Goal: Task Accomplishment & Management: Manage account settings

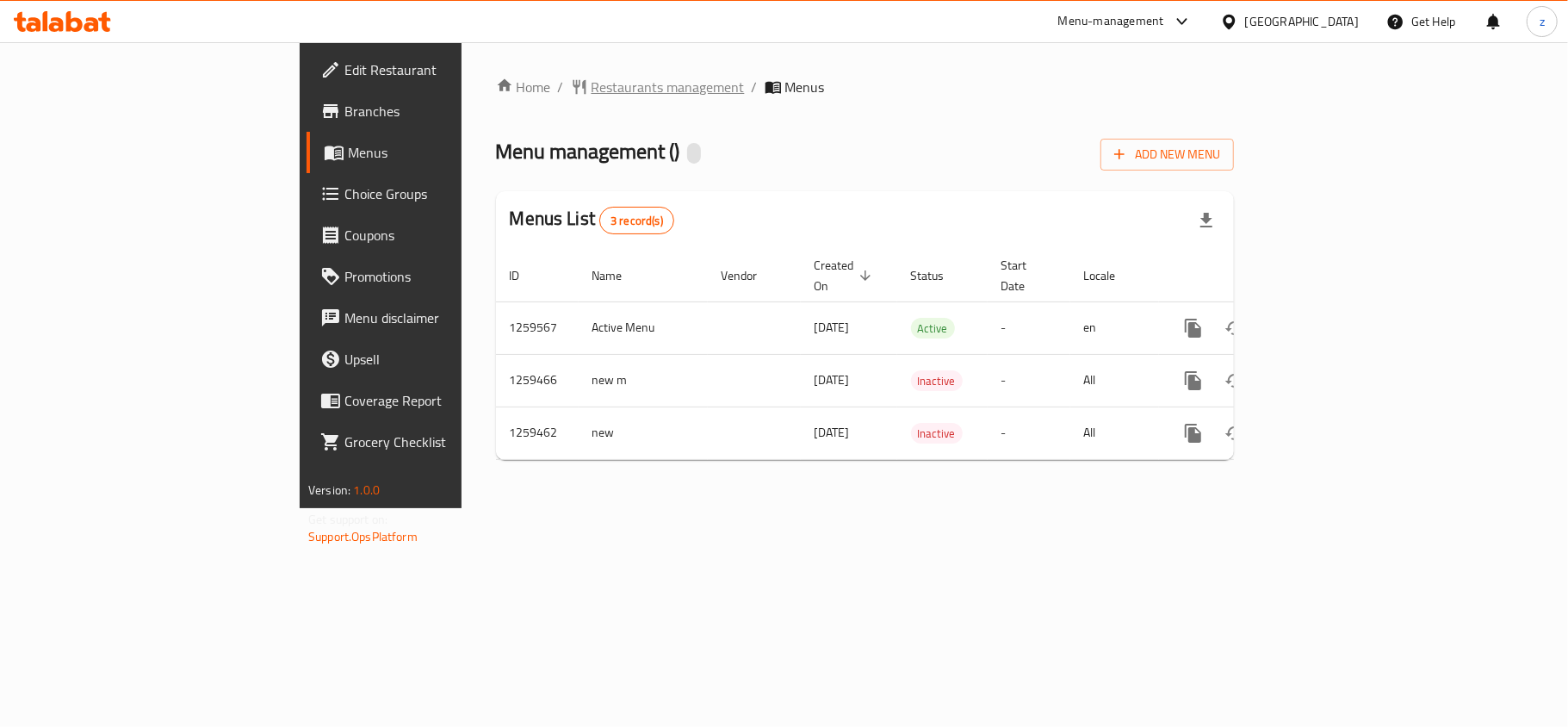
click at [592, 86] on span "Restaurants management" at bounding box center [668, 87] width 153 height 20
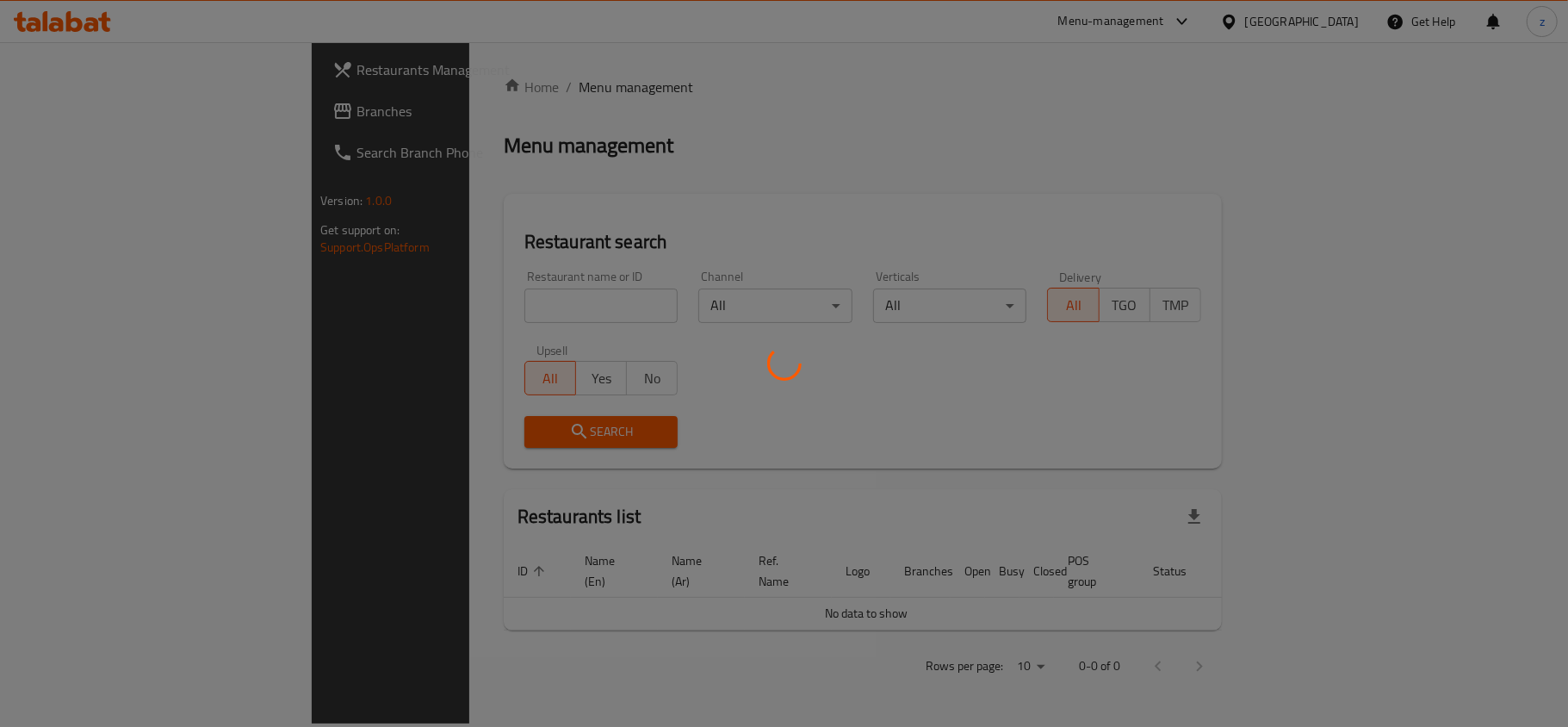
click at [431, 307] on div at bounding box center [784, 364] width 1568 height 727
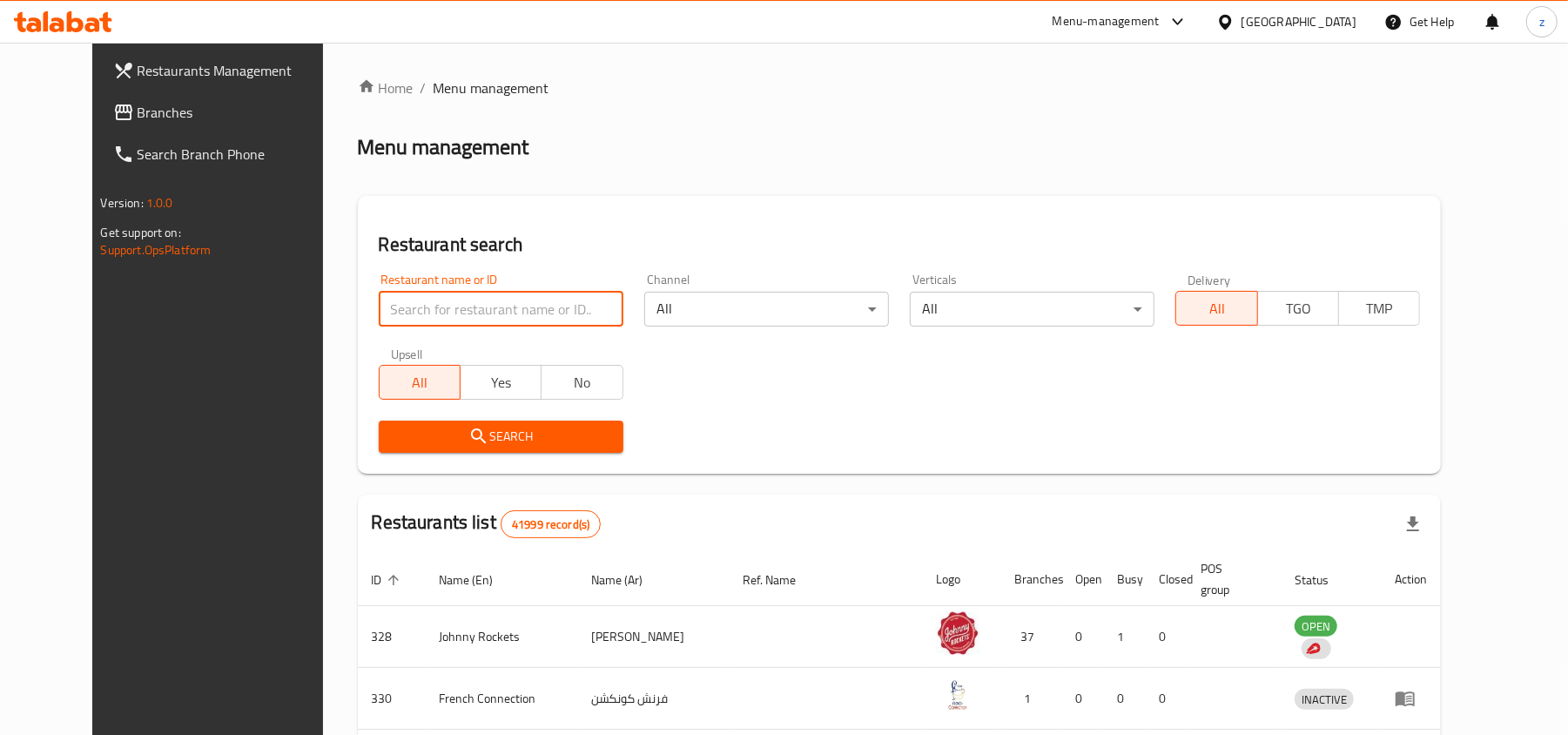
click at [436, 310] on input "search" at bounding box center [501, 308] width 245 height 35
paste input "684573"
type input "684573"
click button "Search" at bounding box center [501, 436] width 245 height 32
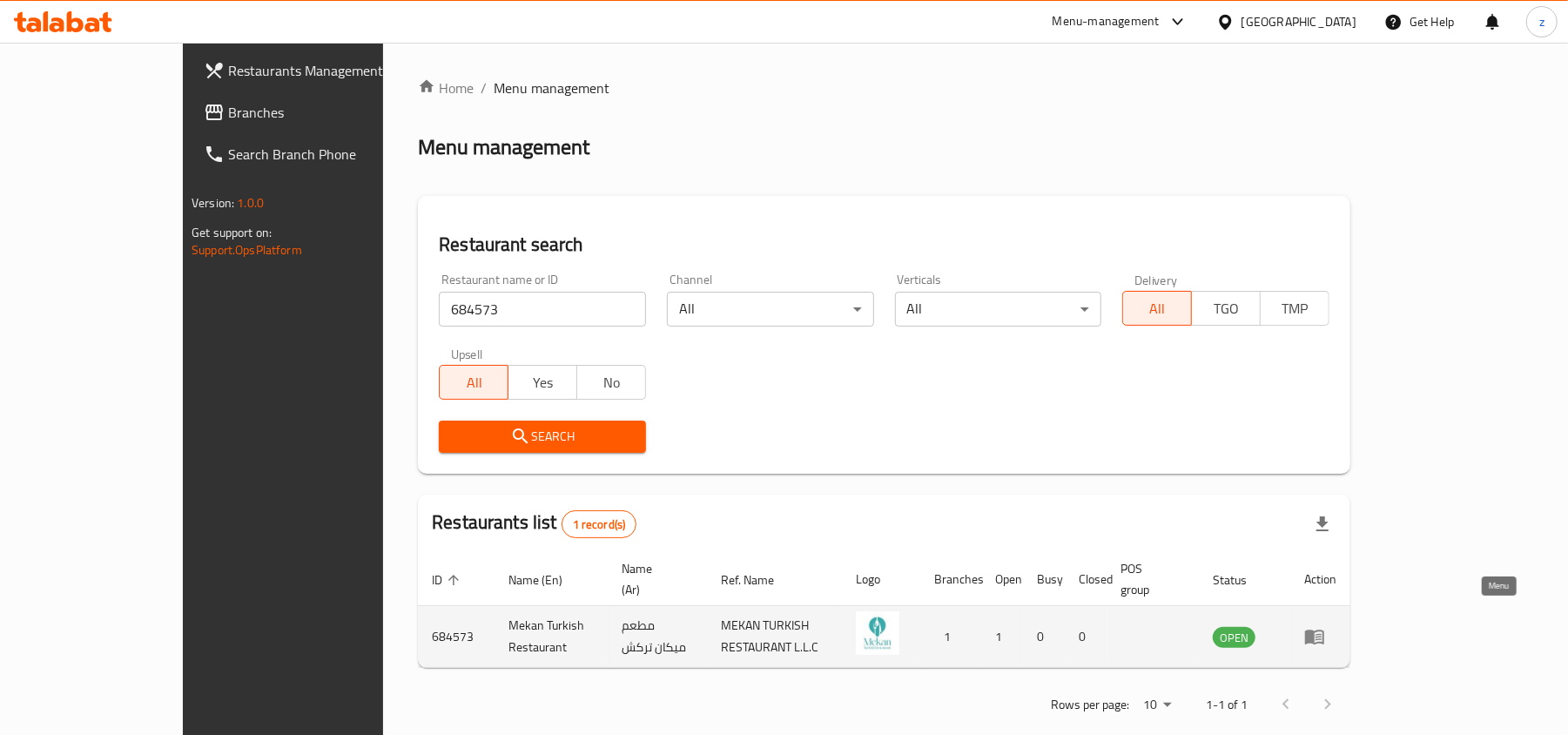
click at [1325, 626] on icon "enhanced table" at bounding box center [1315, 637] width 21 height 21
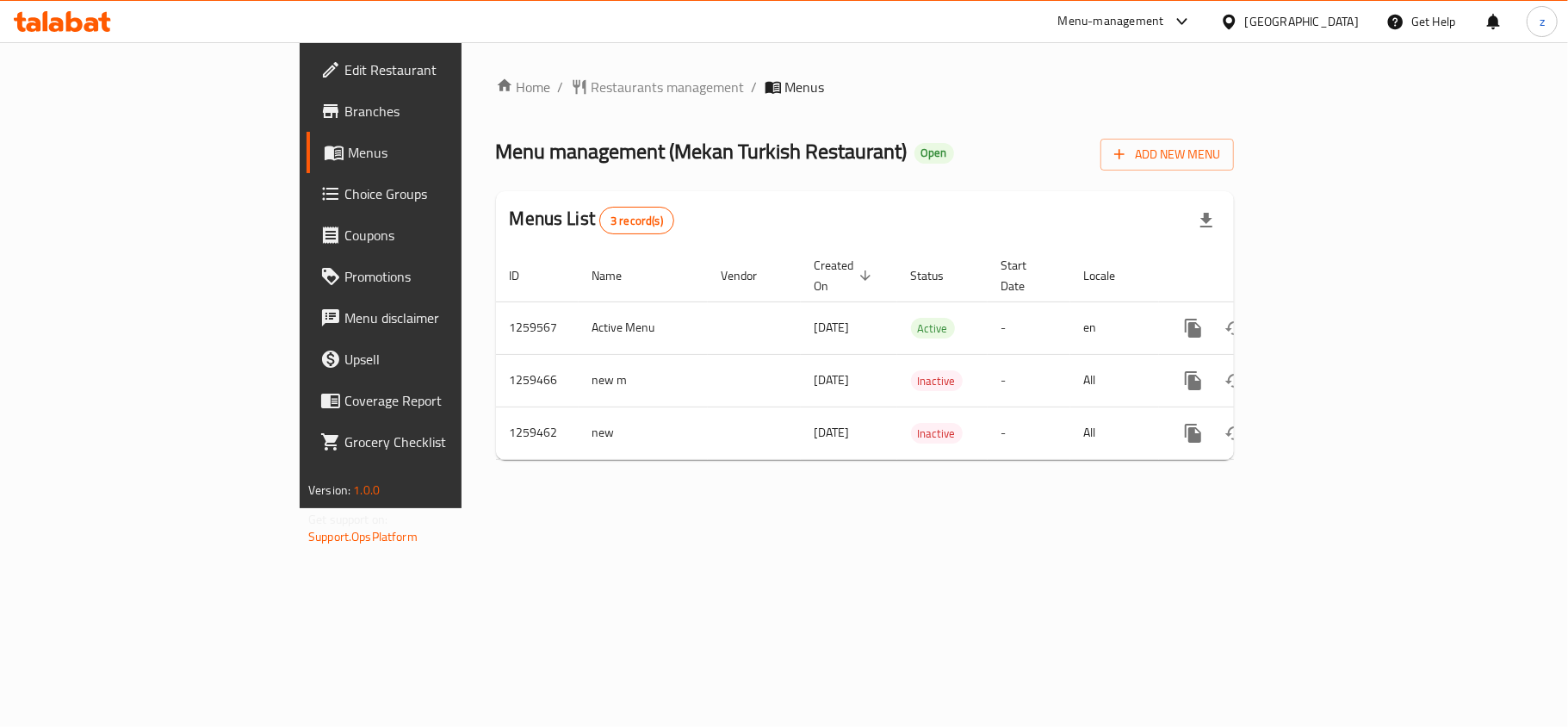
click at [307, 49] on link "Edit Restaurant" at bounding box center [434, 70] width 255 height 42
